Goal: Navigation & Orientation: Understand site structure

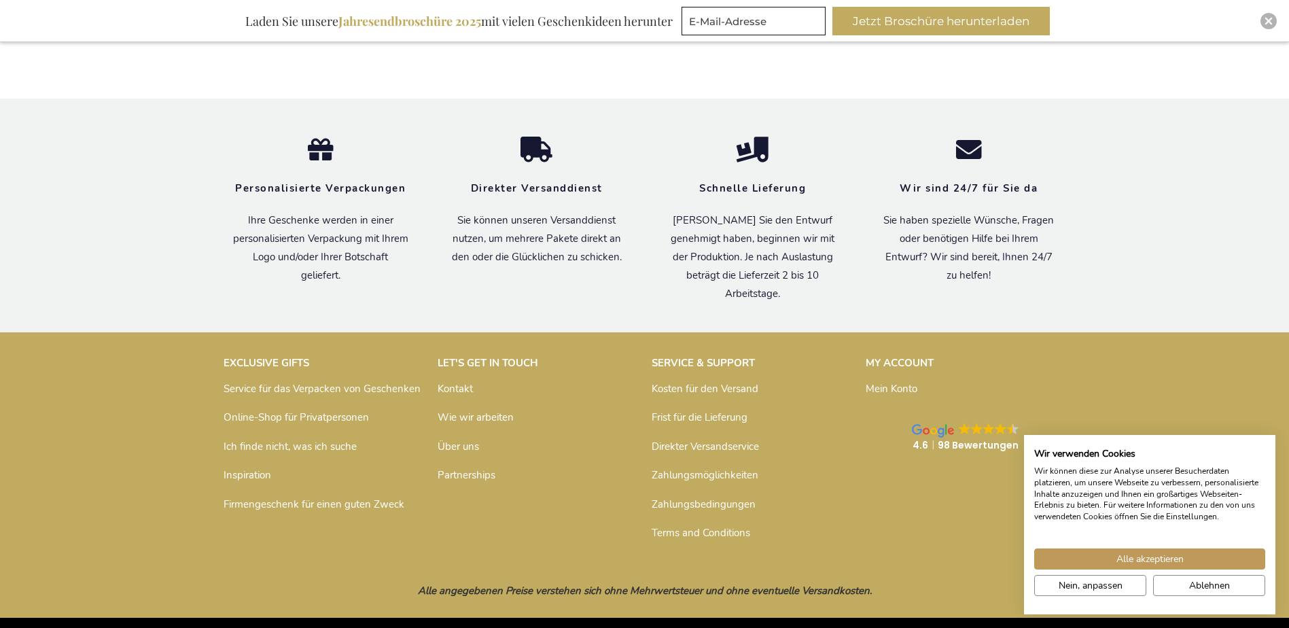
scroll to position [1507, 0]
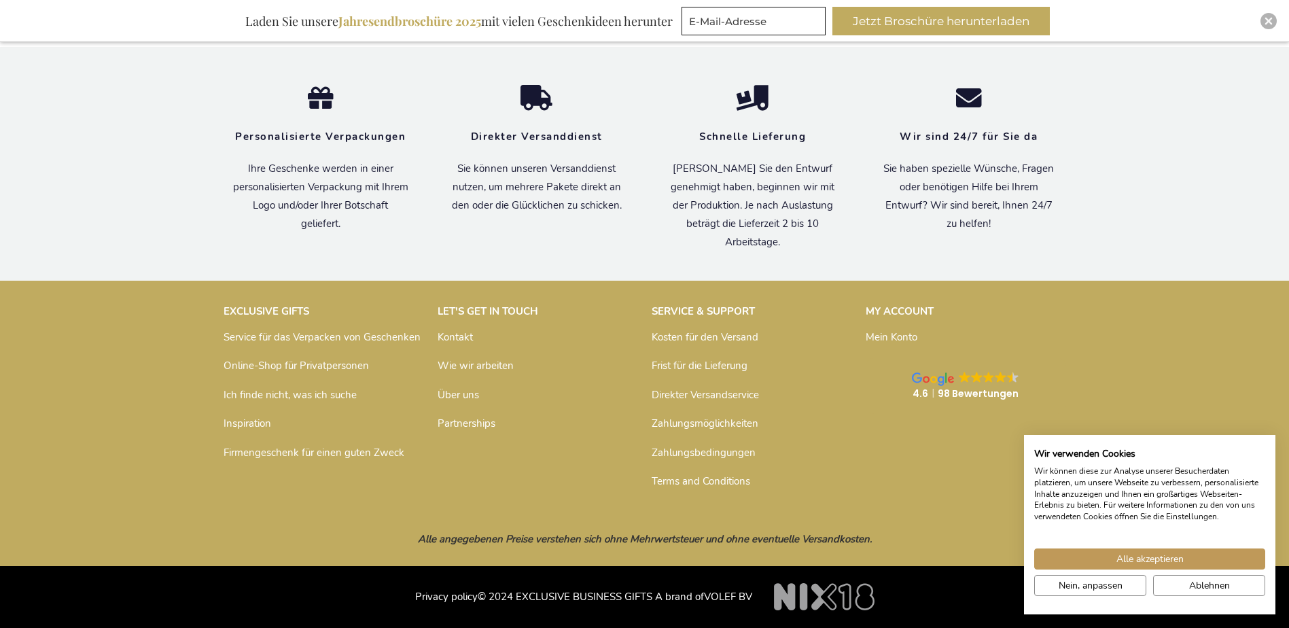
click at [461, 392] on link "Über uns" at bounding box center [458, 395] width 41 height 14
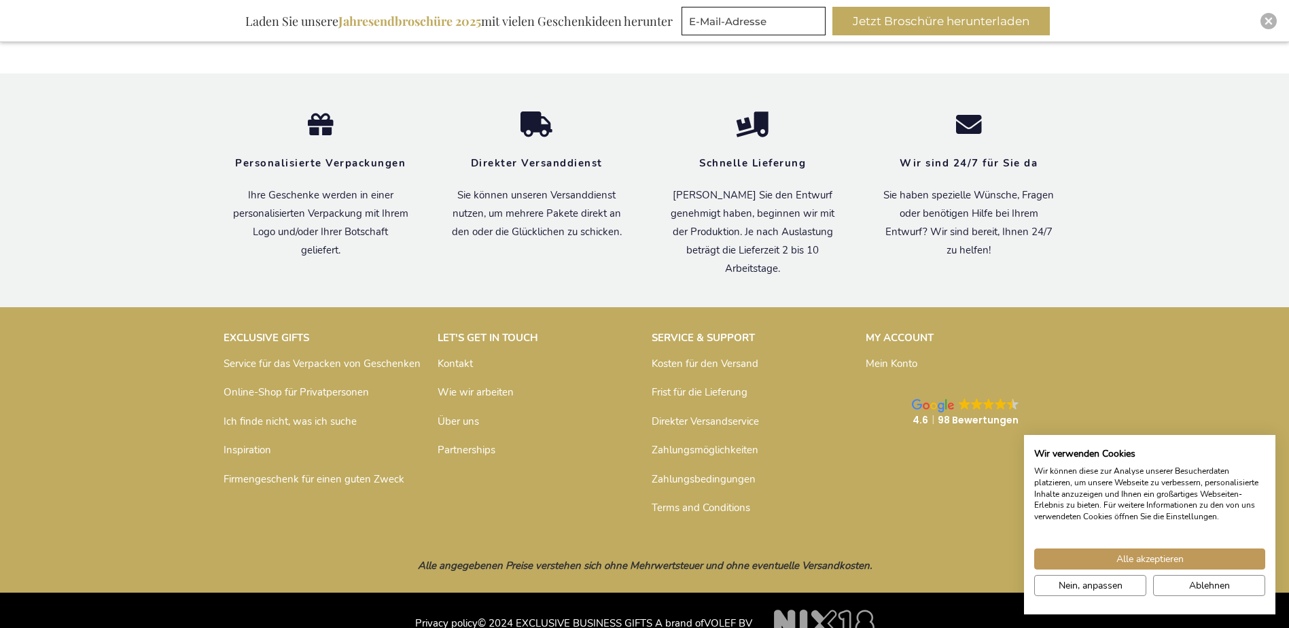
scroll to position [957, 0]
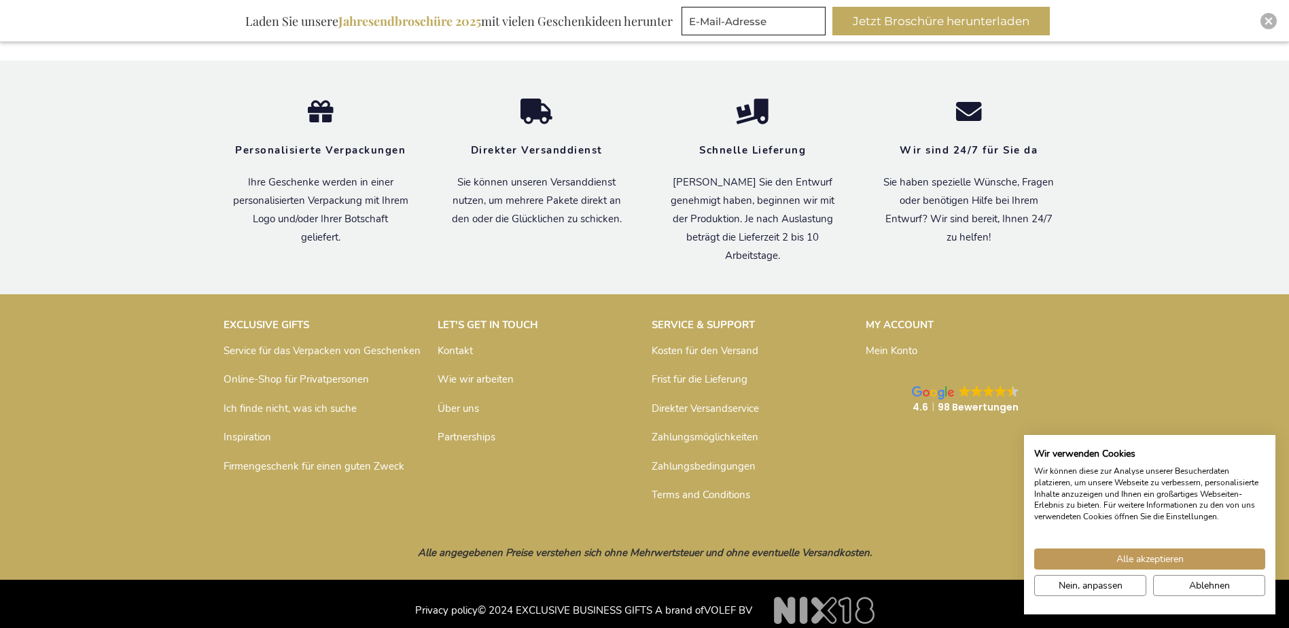
click at [719, 344] on link "Kosten für den Versand" at bounding box center [705, 351] width 107 height 14
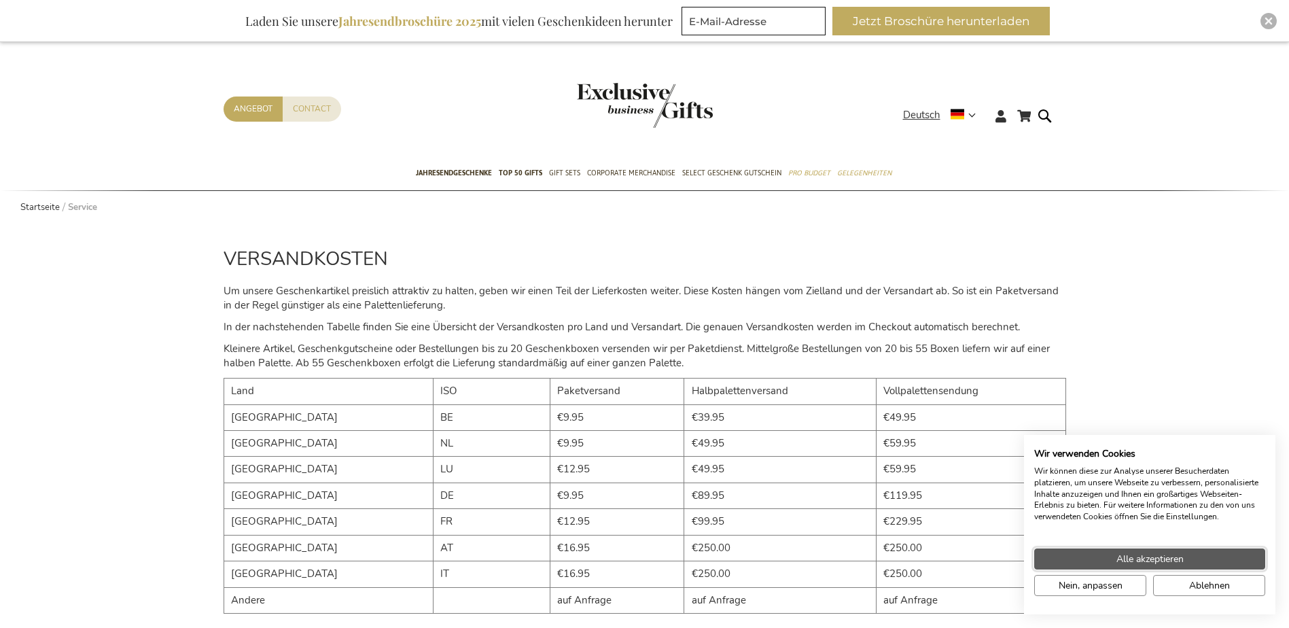
click at [1128, 561] on span "Alle akzeptieren" at bounding box center [1150, 559] width 67 height 14
